Goal: Information Seeking & Learning: Learn about a topic

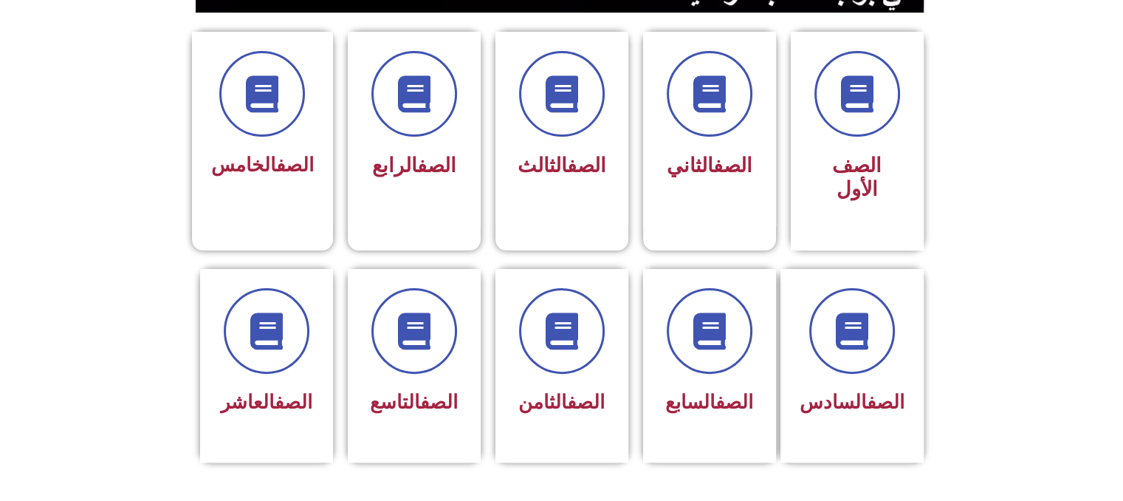
scroll to position [384, 0]
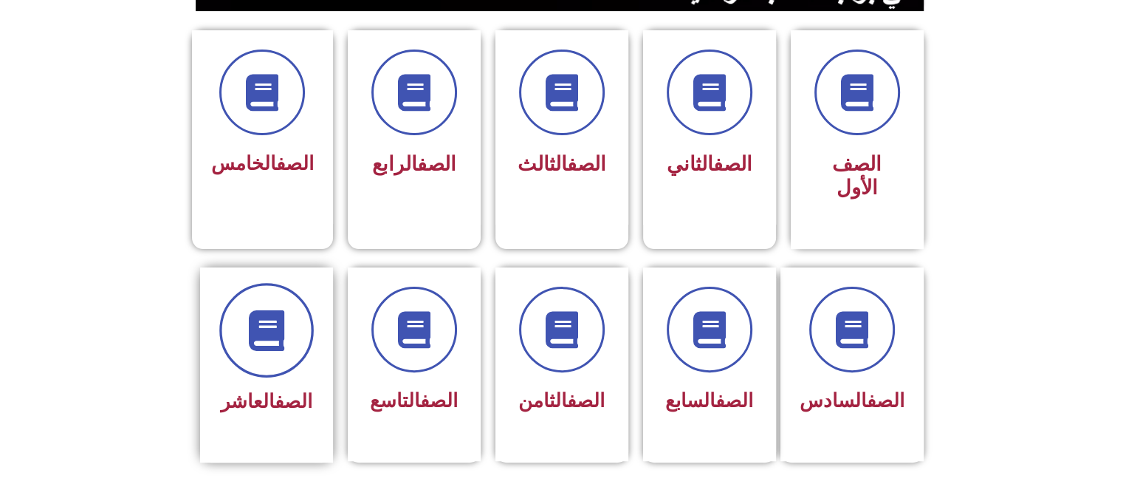
click at [268, 309] on icon at bounding box center [266, 329] width 41 height 41
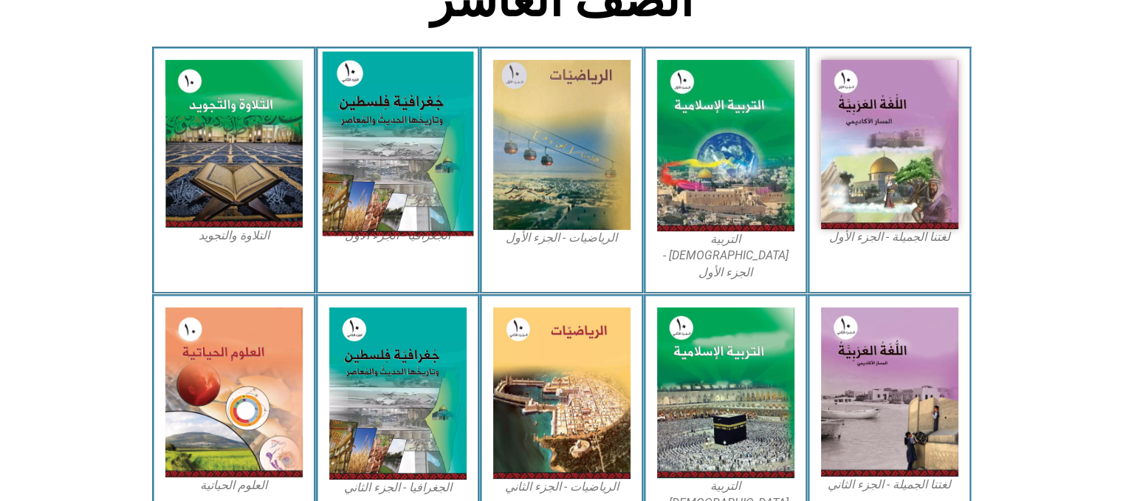
scroll to position [384, 0]
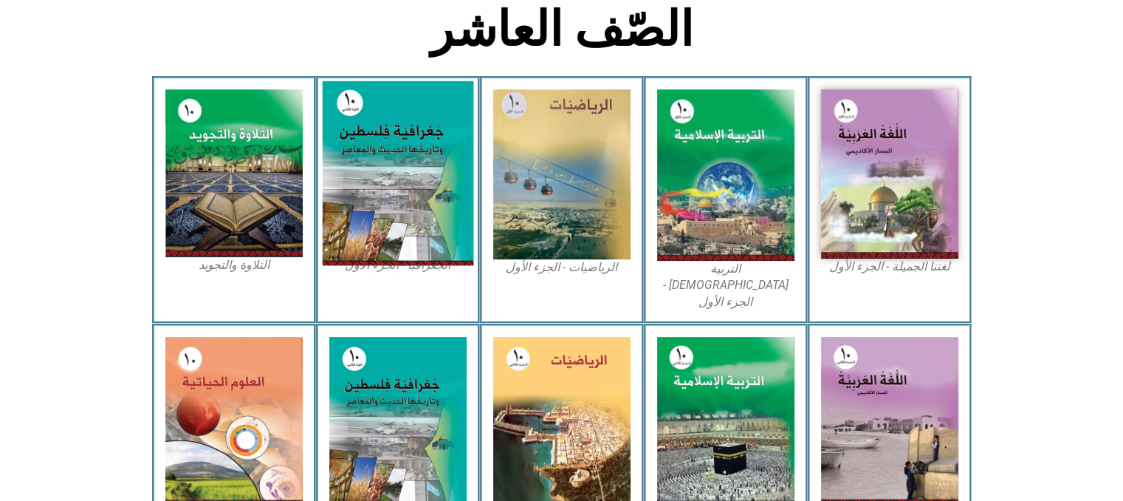
click at [386, 217] on img at bounding box center [397, 173] width 151 height 185
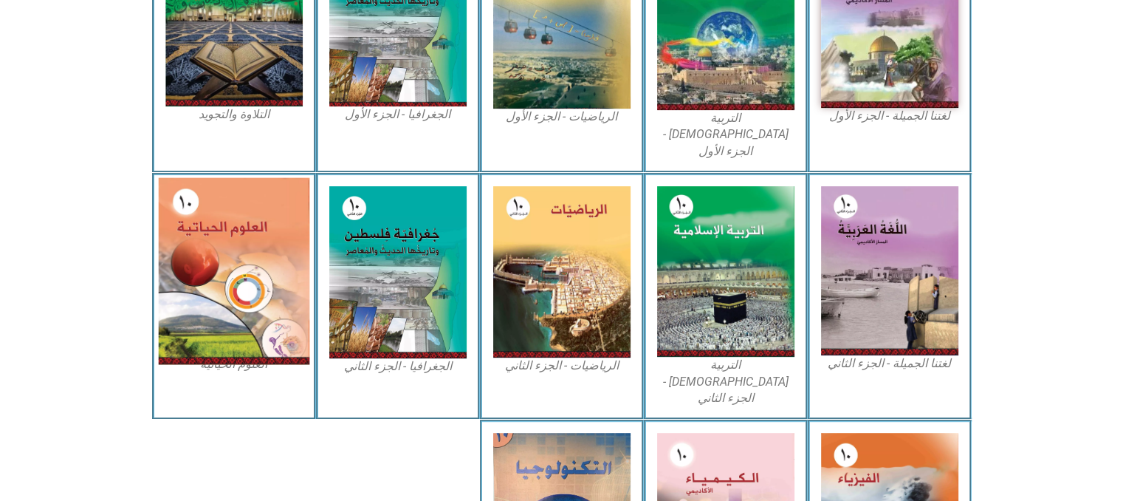
scroll to position [532, 0]
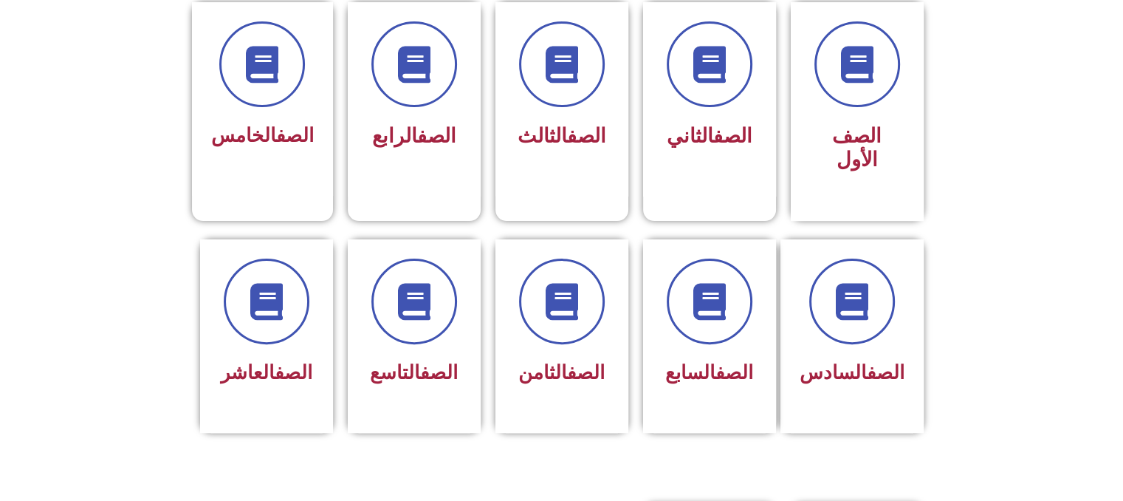
scroll to position [413, 0]
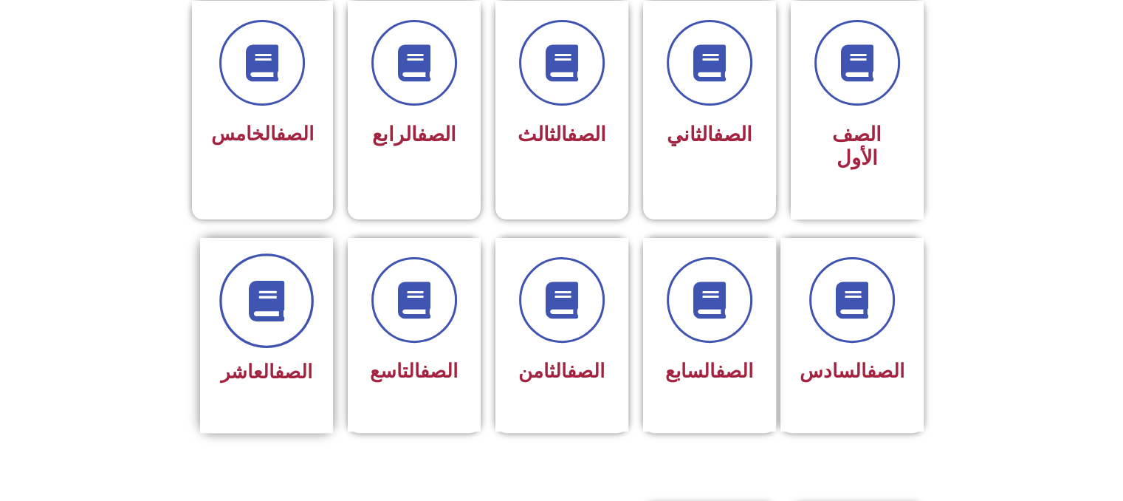
click at [293, 253] on span at bounding box center [266, 300] width 94 height 94
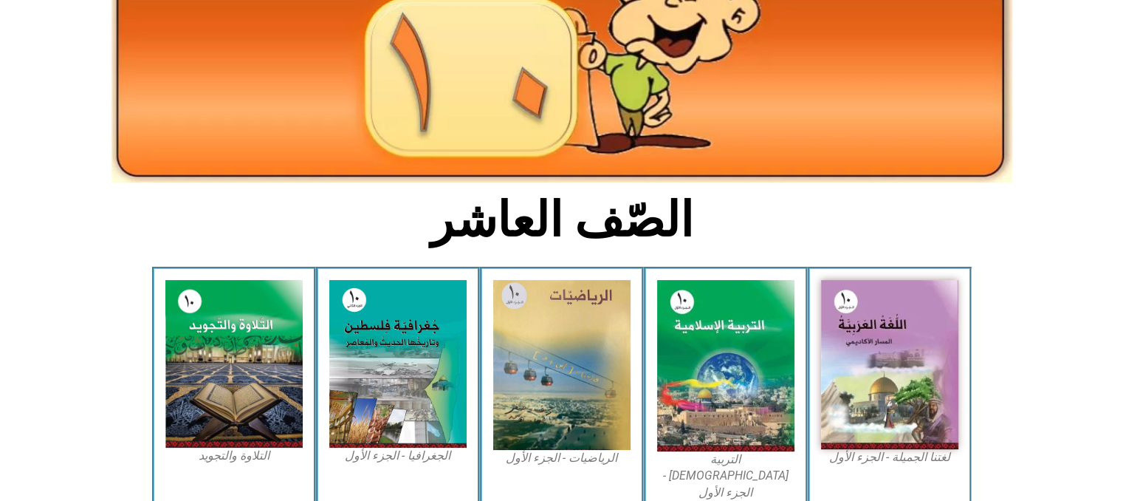
scroll to position [354, 0]
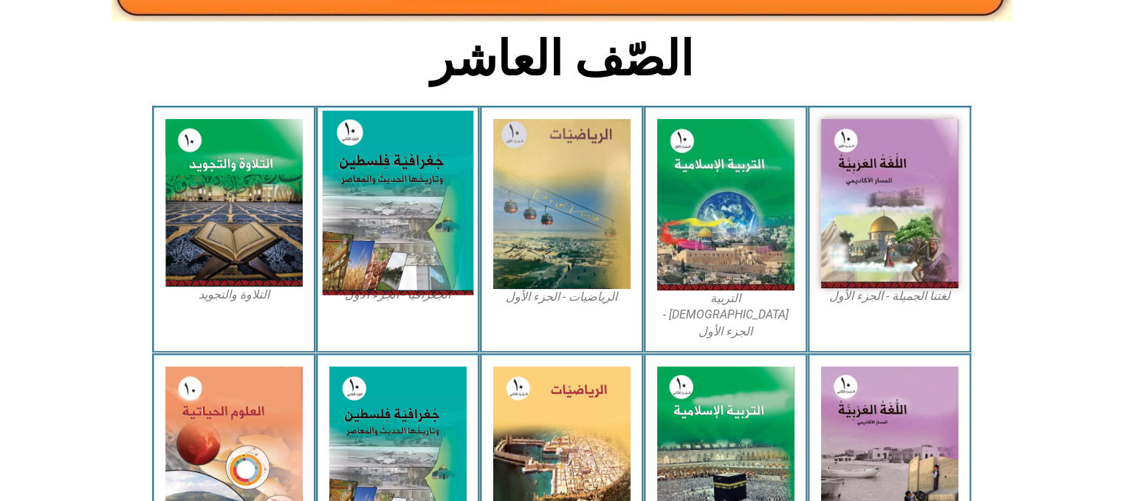
click at [391, 216] on img at bounding box center [397, 203] width 151 height 185
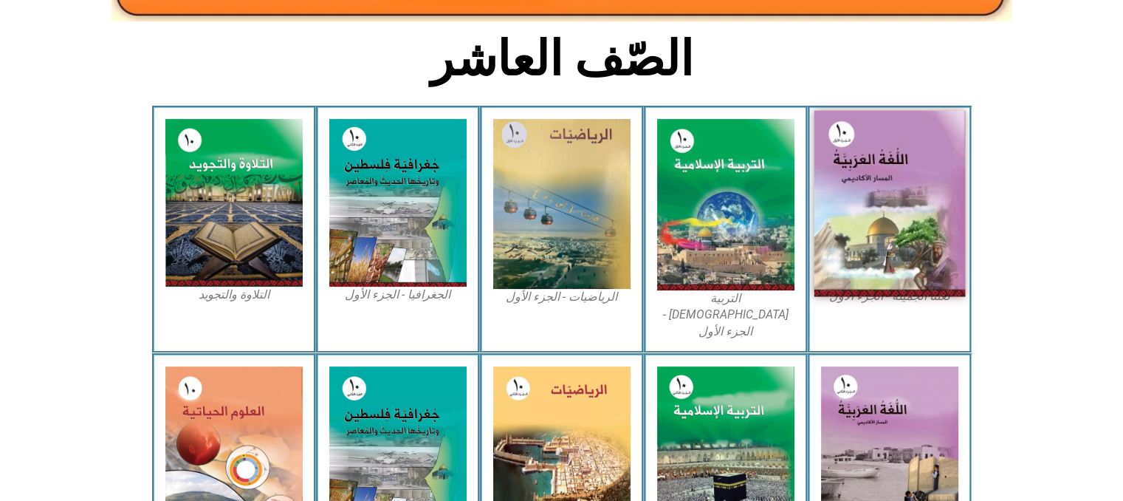
click at [894, 255] on img at bounding box center [889, 204] width 151 height 186
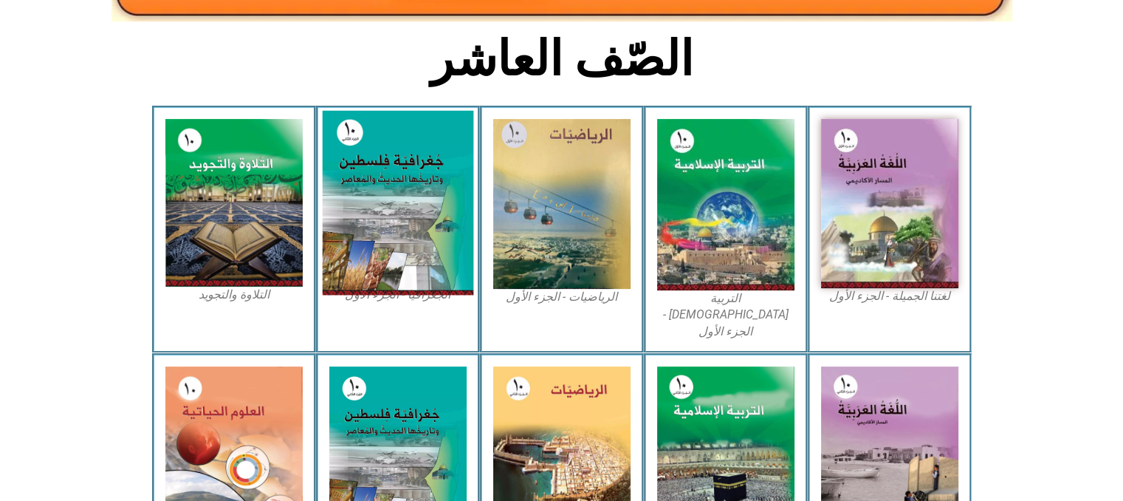
click at [401, 264] on img at bounding box center [397, 203] width 151 height 185
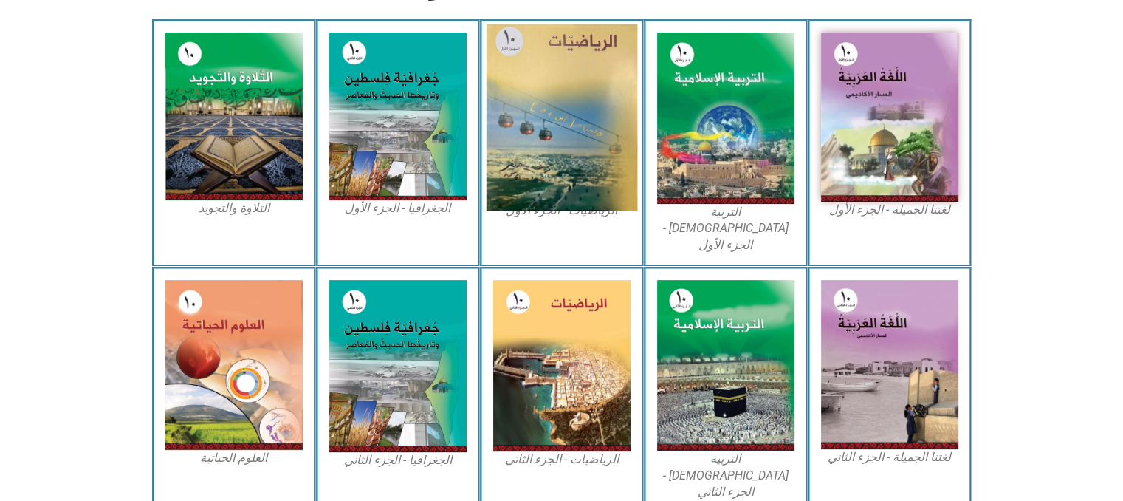
scroll to position [443, 0]
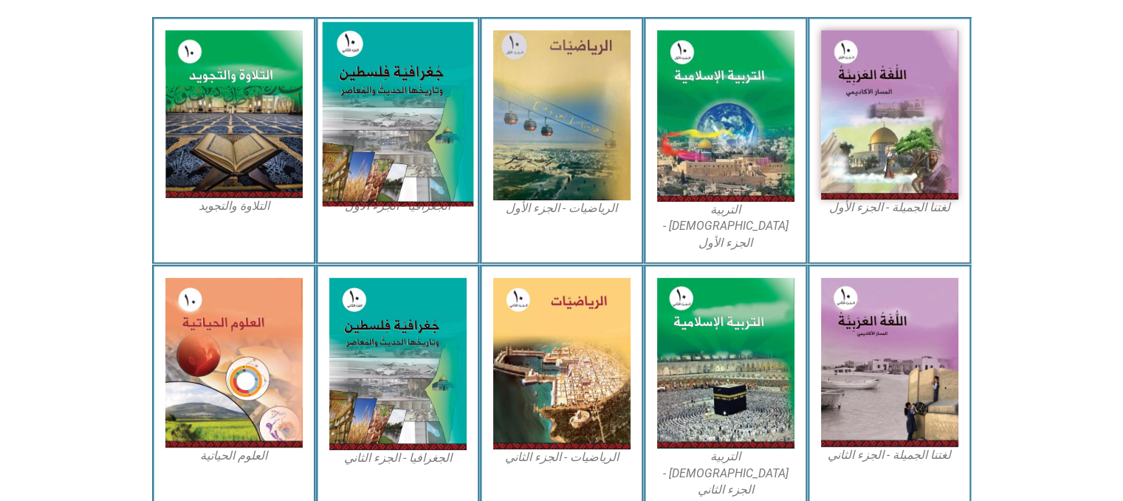
click at [388, 166] on img at bounding box center [397, 114] width 151 height 185
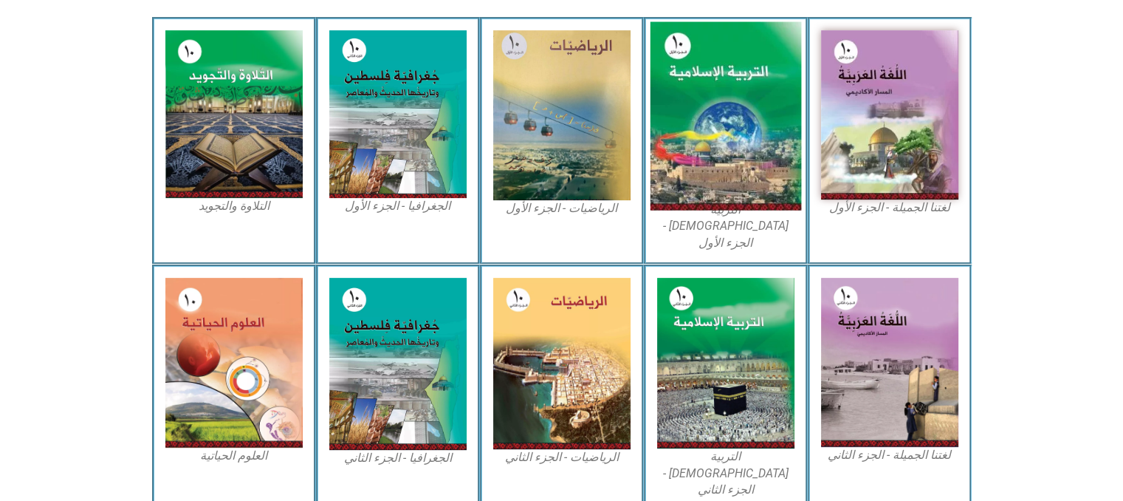
click at [736, 117] on img at bounding box center [725, 116] width 151 height 188
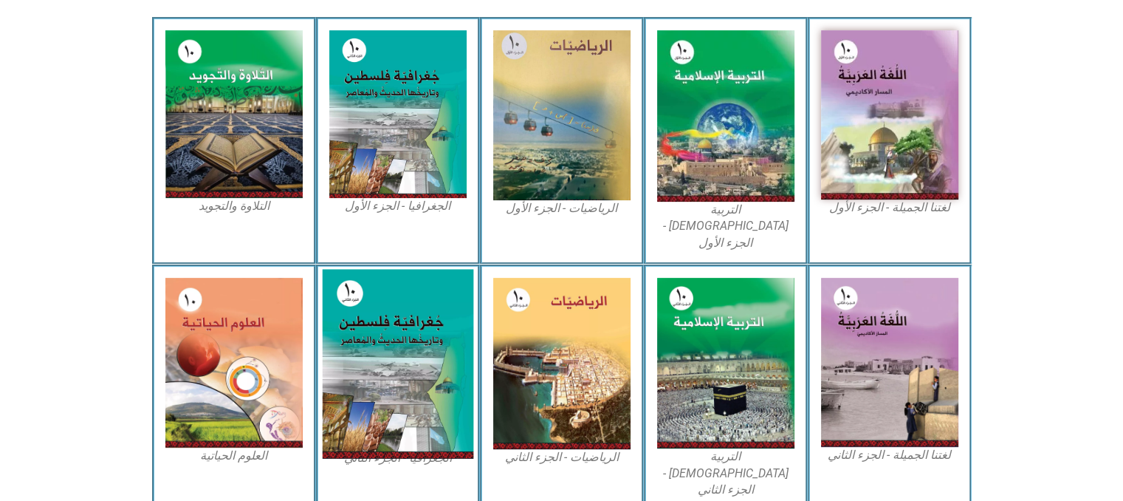
click at [429, 281] on img at bounding box center [397, 363] width 151 height 189
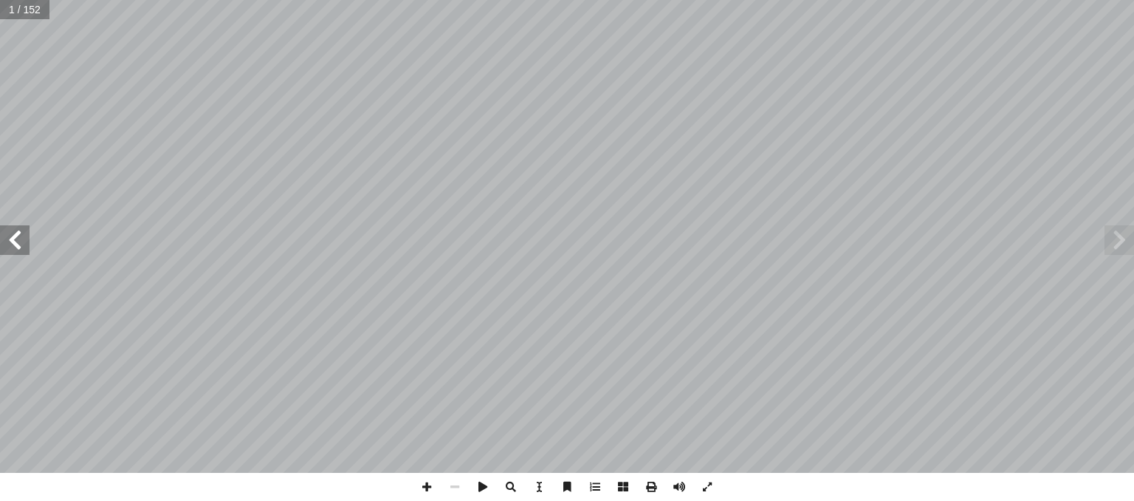
click at [7, 238] on span at bounding box center [15, 240] width 30 height 30
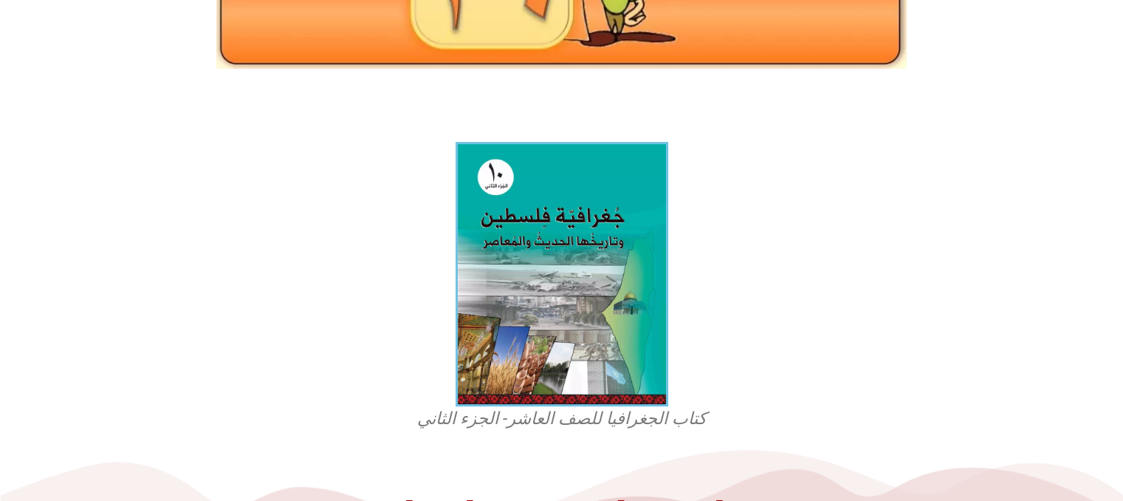
scroll to position [266, 0]
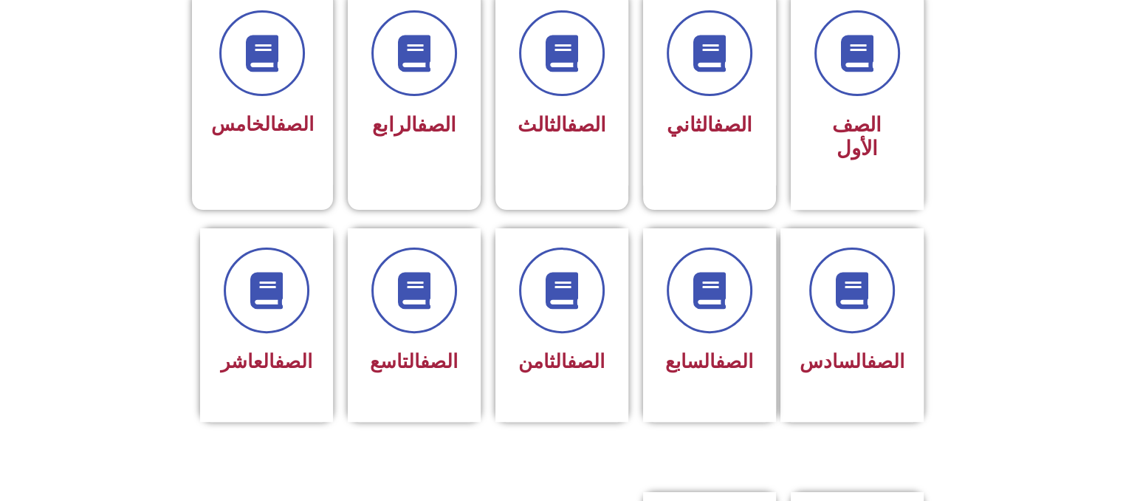
scroll to position [502, 0]
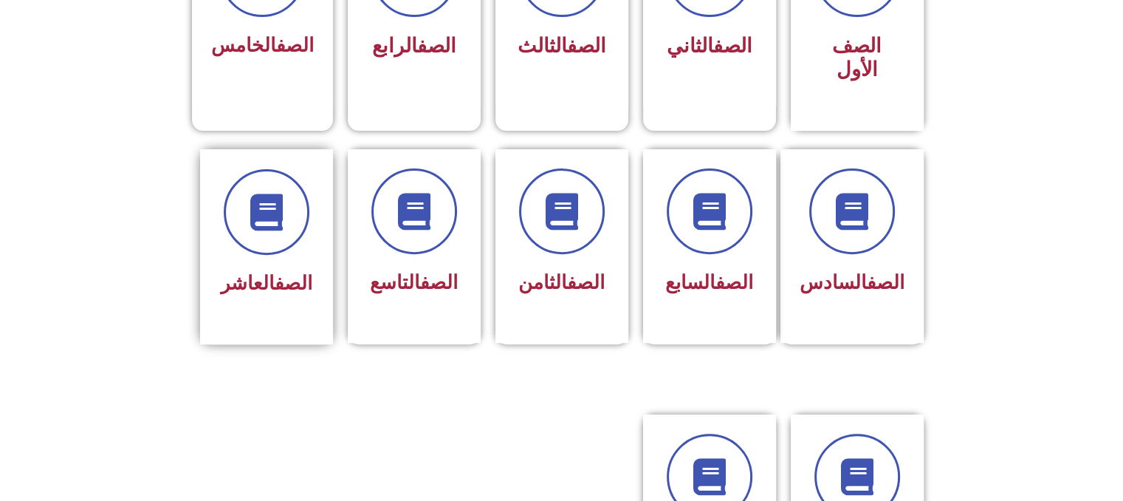
click at [246, 272] on span "الصف العاشر" at bounding box center [267, 283] width 92 height 22
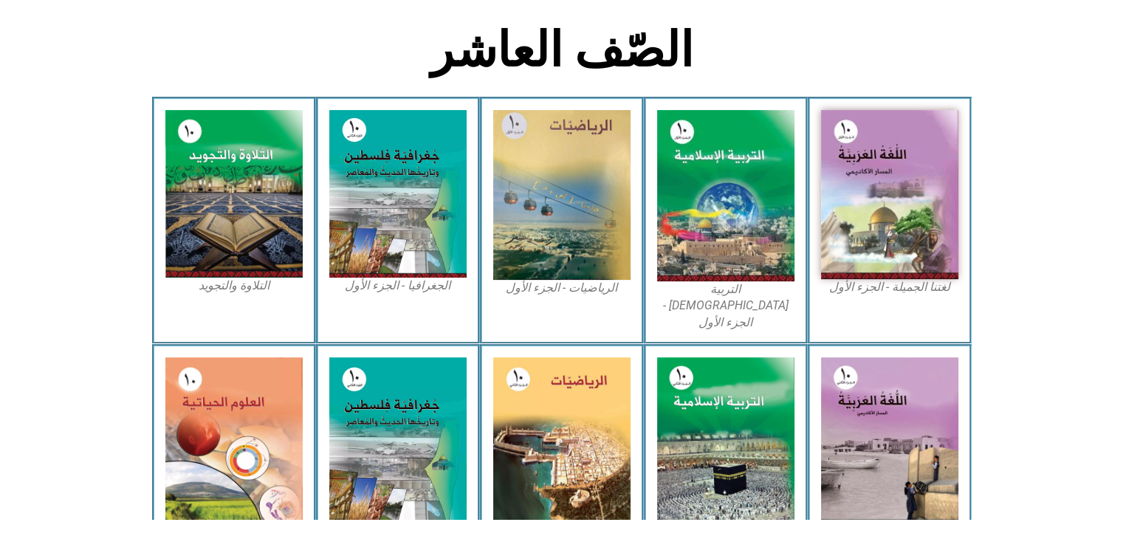
scroll to position [384, 0]
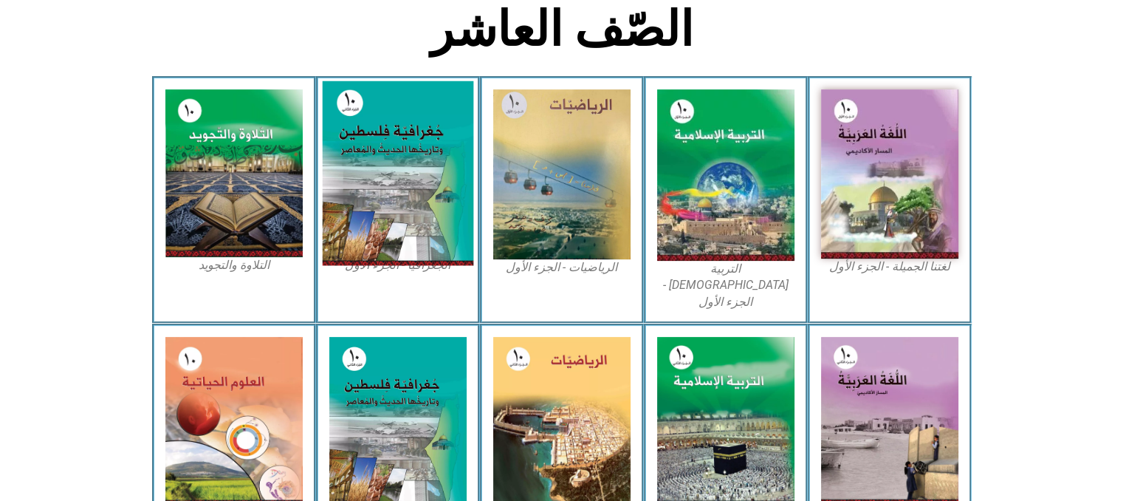
click at [373, 219] on img at bounding box center [397, 173] width 151 height 185
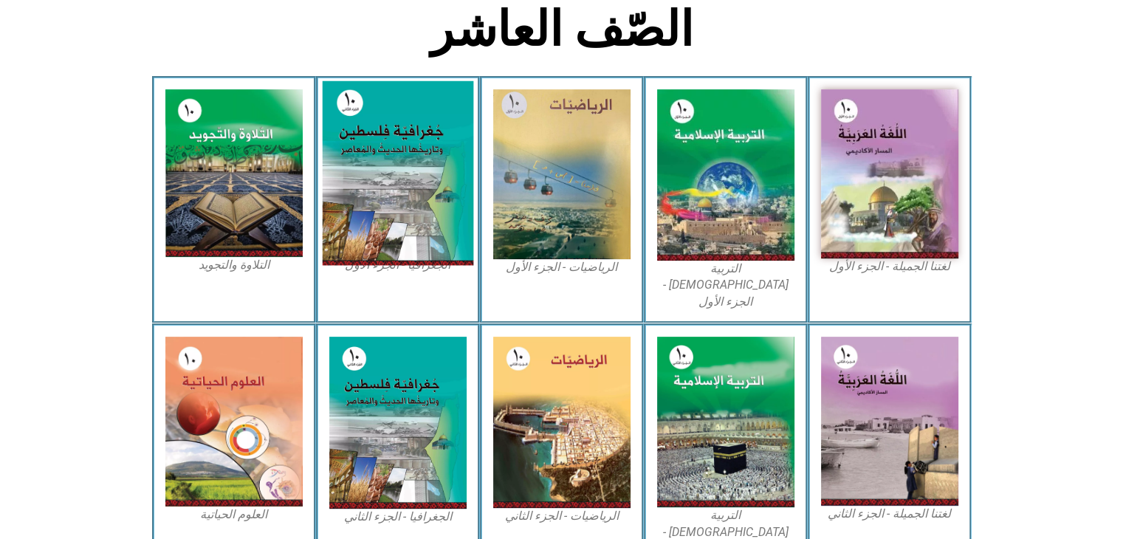
click at [372, 204] on img at bounding box center [397, 173] width 151 height 185
click at [389, 171] on img at bounding box center [397, 173] width 151 height 185
click at [357, 209] on img at bounding box center [397, 173] width 151 height 185
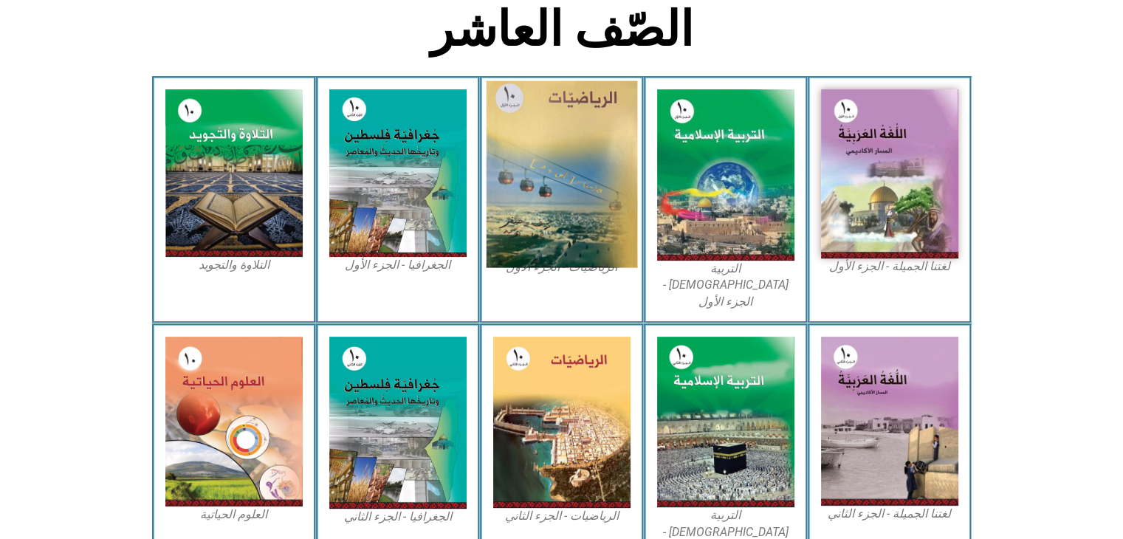
click at [611, 134] on img at bounding box center [561, 174] width 151 height 187
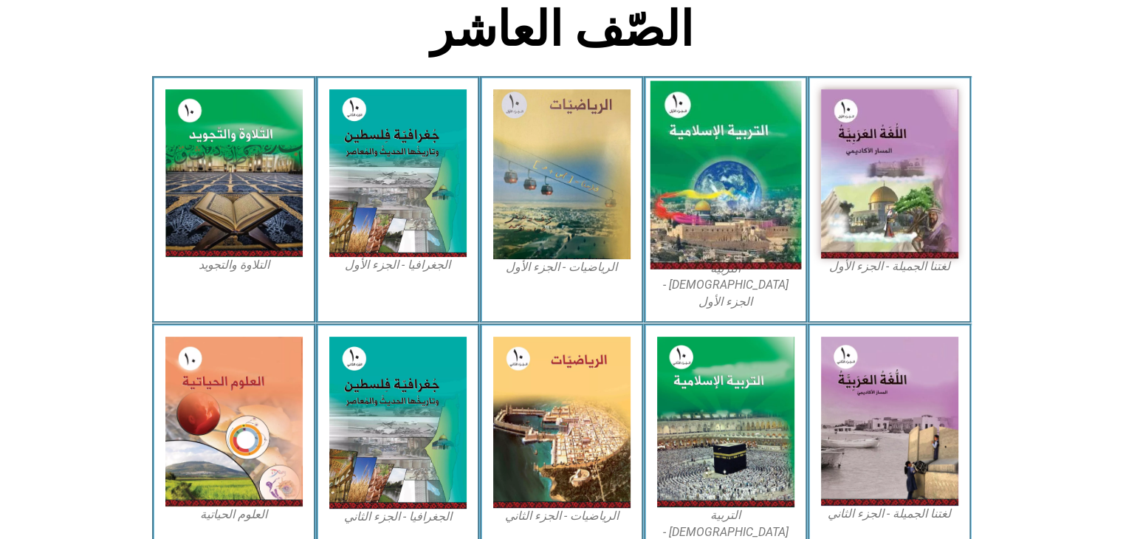
click at [787, 153] on img at bounding box center [725, 175] width 151 height 188
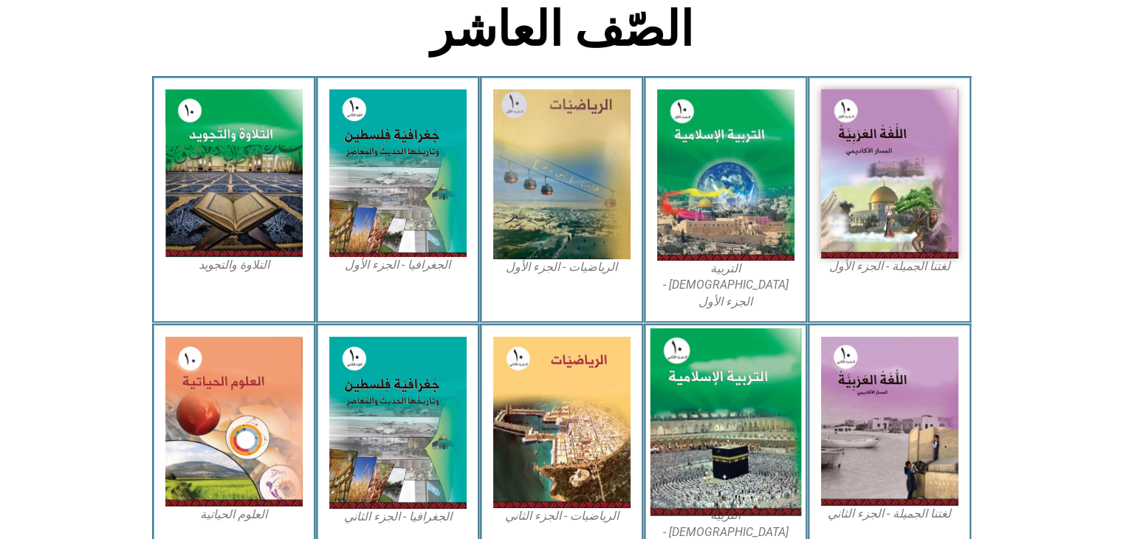
click at [712, 329] on img at bounding box center [725, 423] width 151 height 188
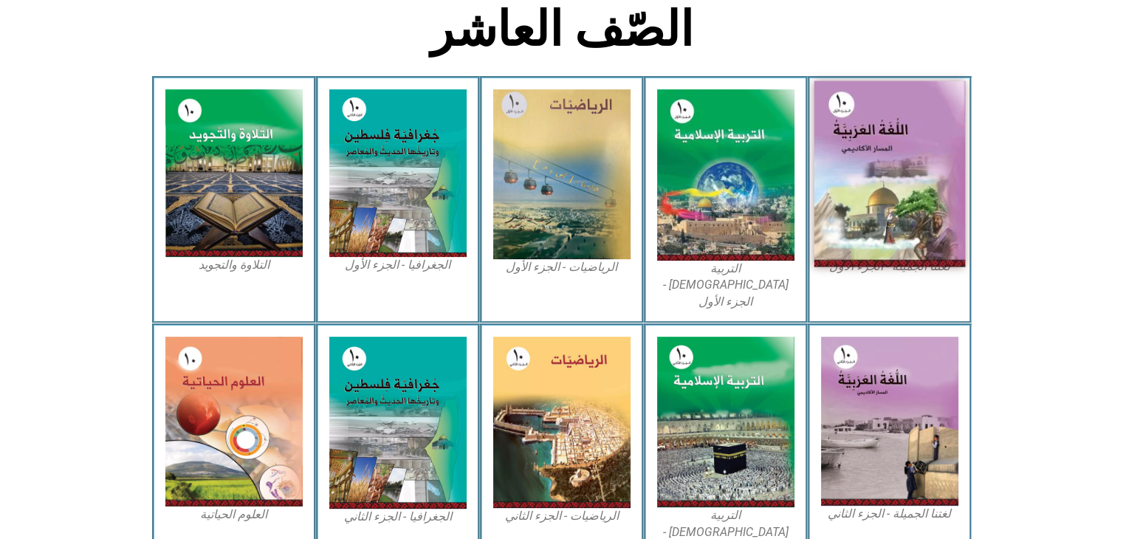
click at [883, 188] on img at bounding box center [889, 174] width 151 height 186
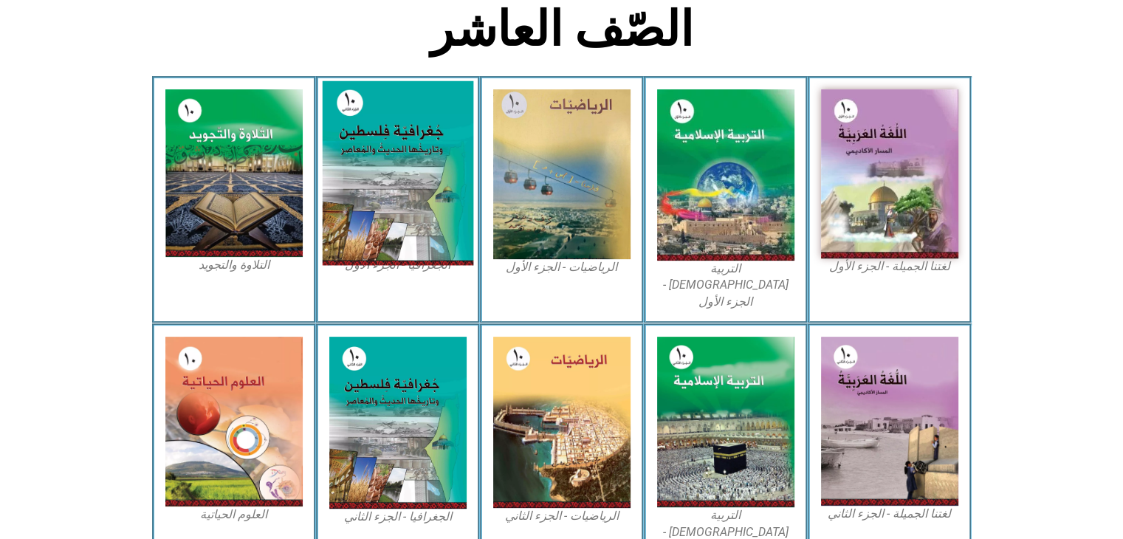
click at [368, 248] on img at bounding box center [397, 173] width 151 height 185
click at [386, 193] on img at bounding box center [397, 173] width 151 height 185
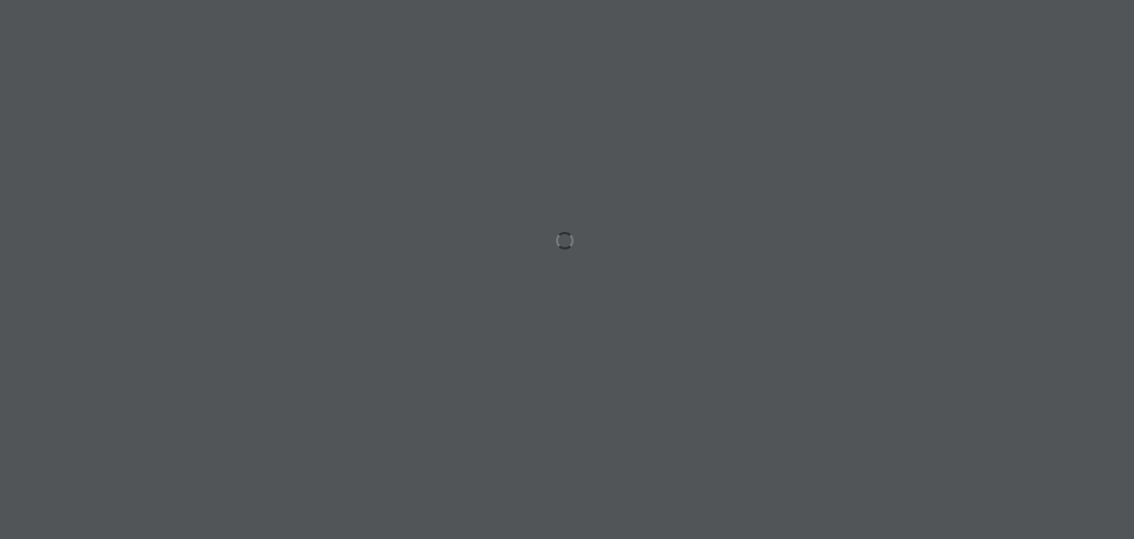
drag, startPoint x: 563, startPoint y: 234, endPoint x: 570, endPoint y: 157, distance: 77.1
click at [570, 157] on div at bounding box center [567, 269] width 1134 height 539
